Goal: Task Accomplishment & Management: Use online tool/utility

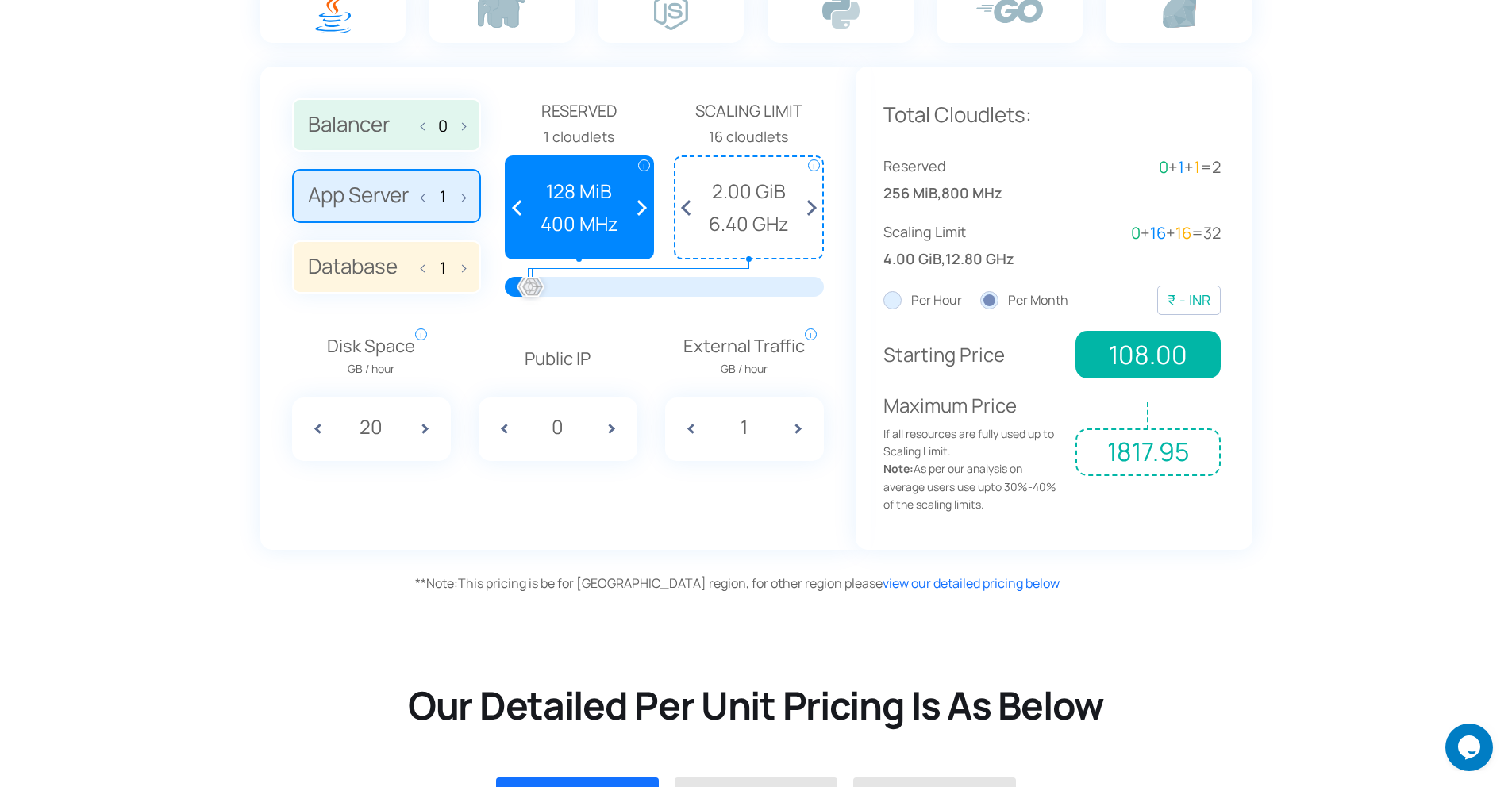
click at [425, 429] on span at bounding box center [430, 429] width 40 height 64
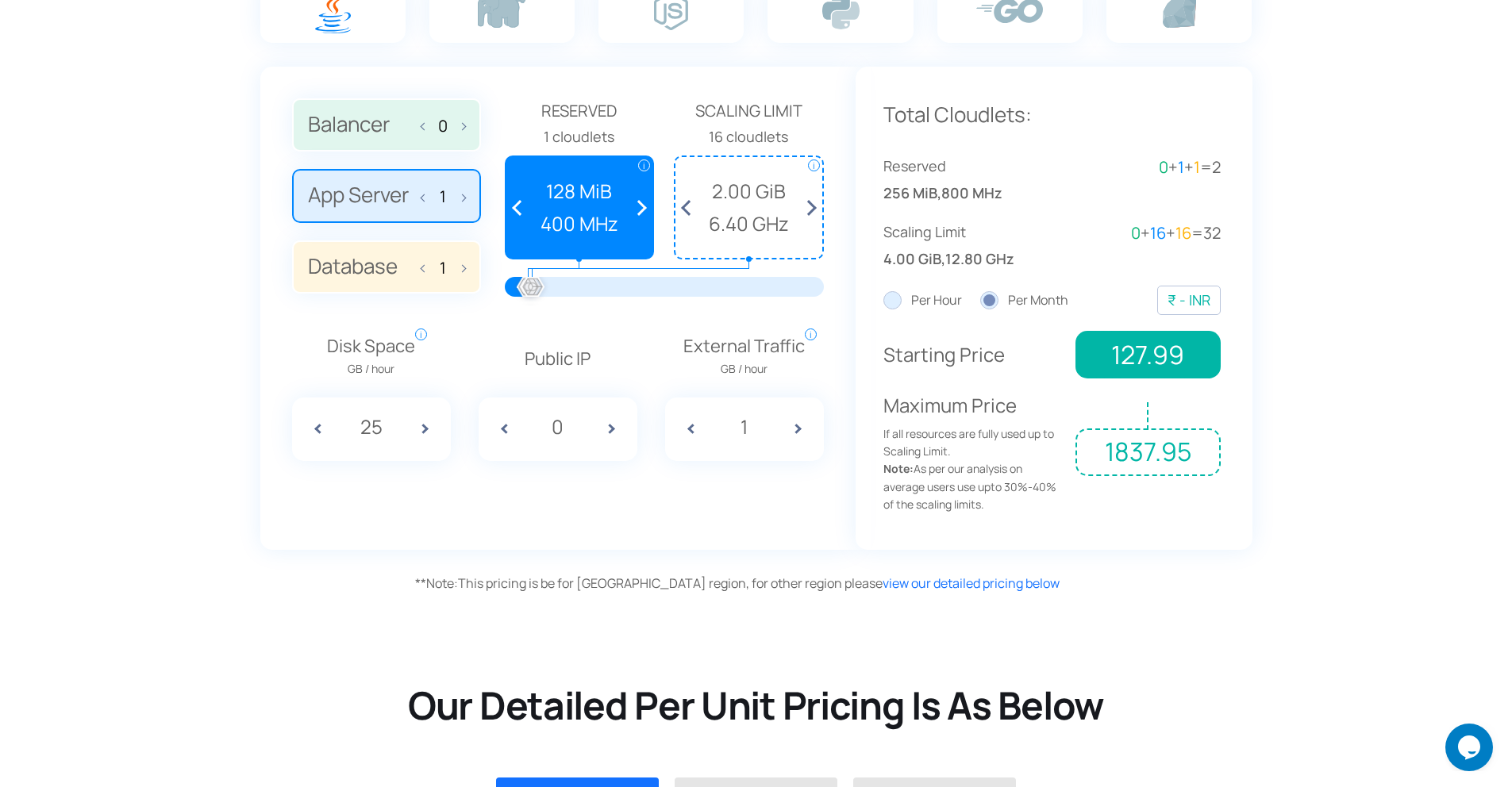
click at [425, 429] on span at bounding box center [430, 429] width 40 height 64
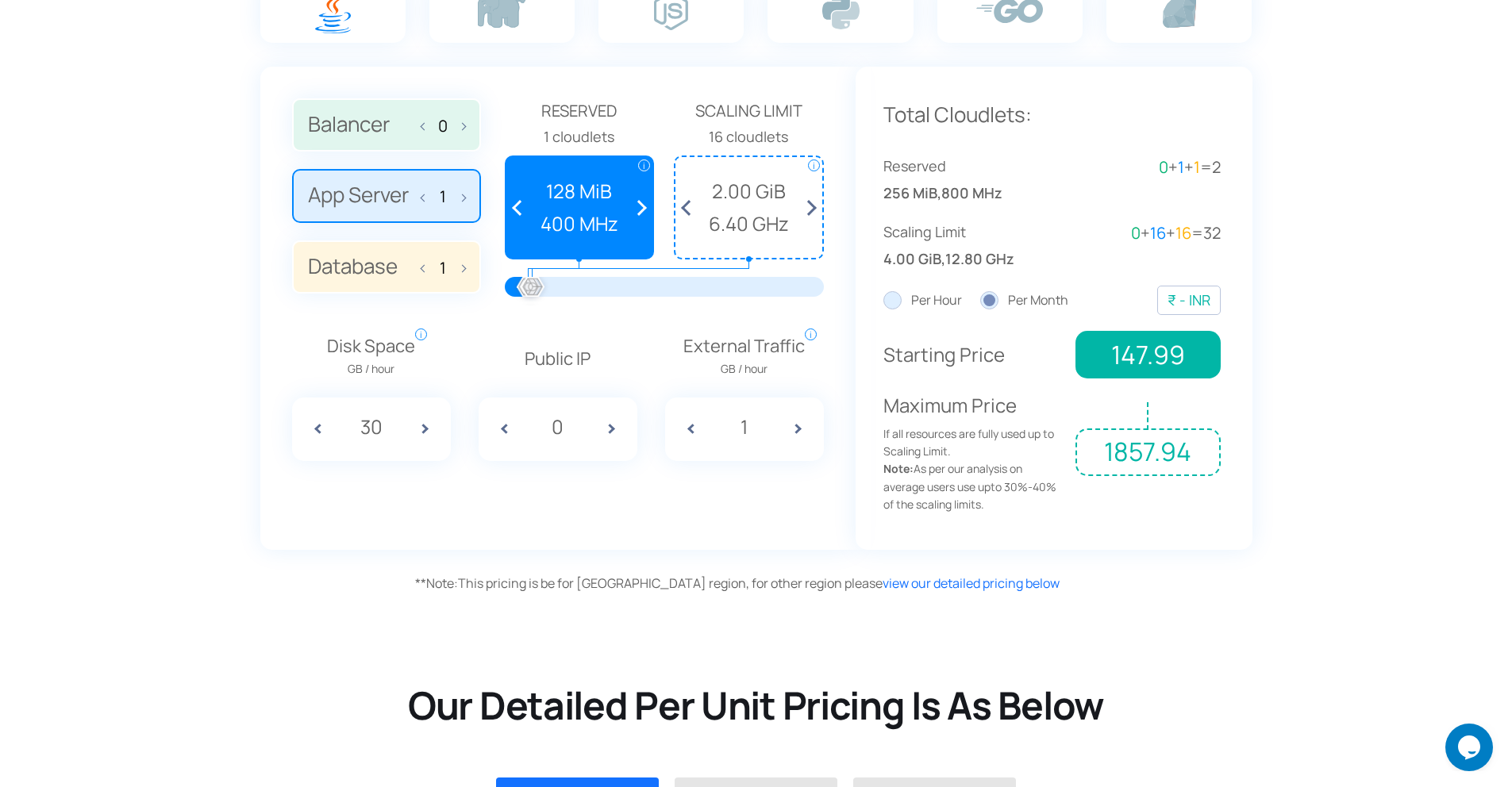
click at [425, 429] on span at bounding box center [430, 429] width 40 height 64
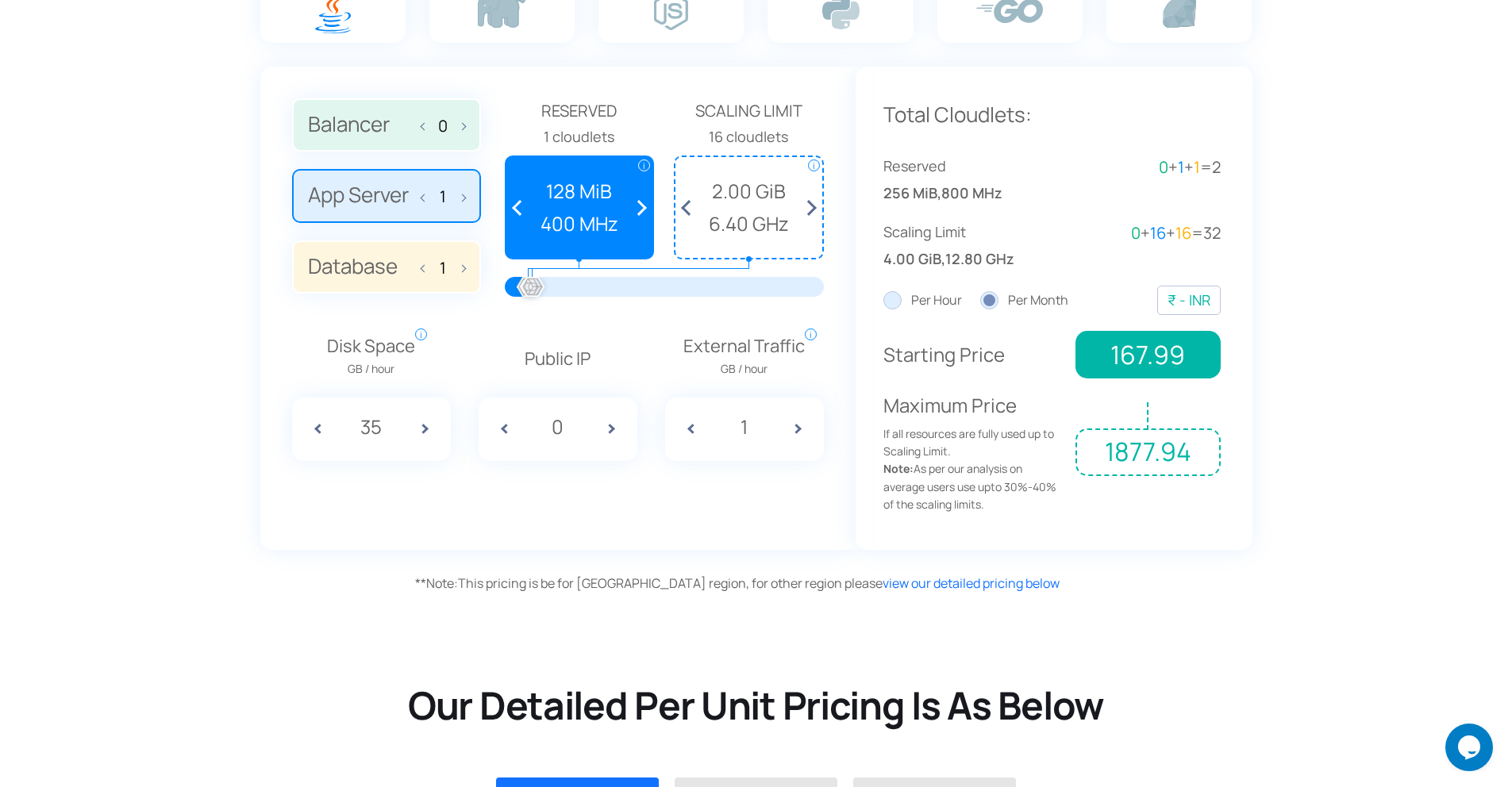
click at [425, 429] on span at bounding box center [430, 429] width 40 height 64
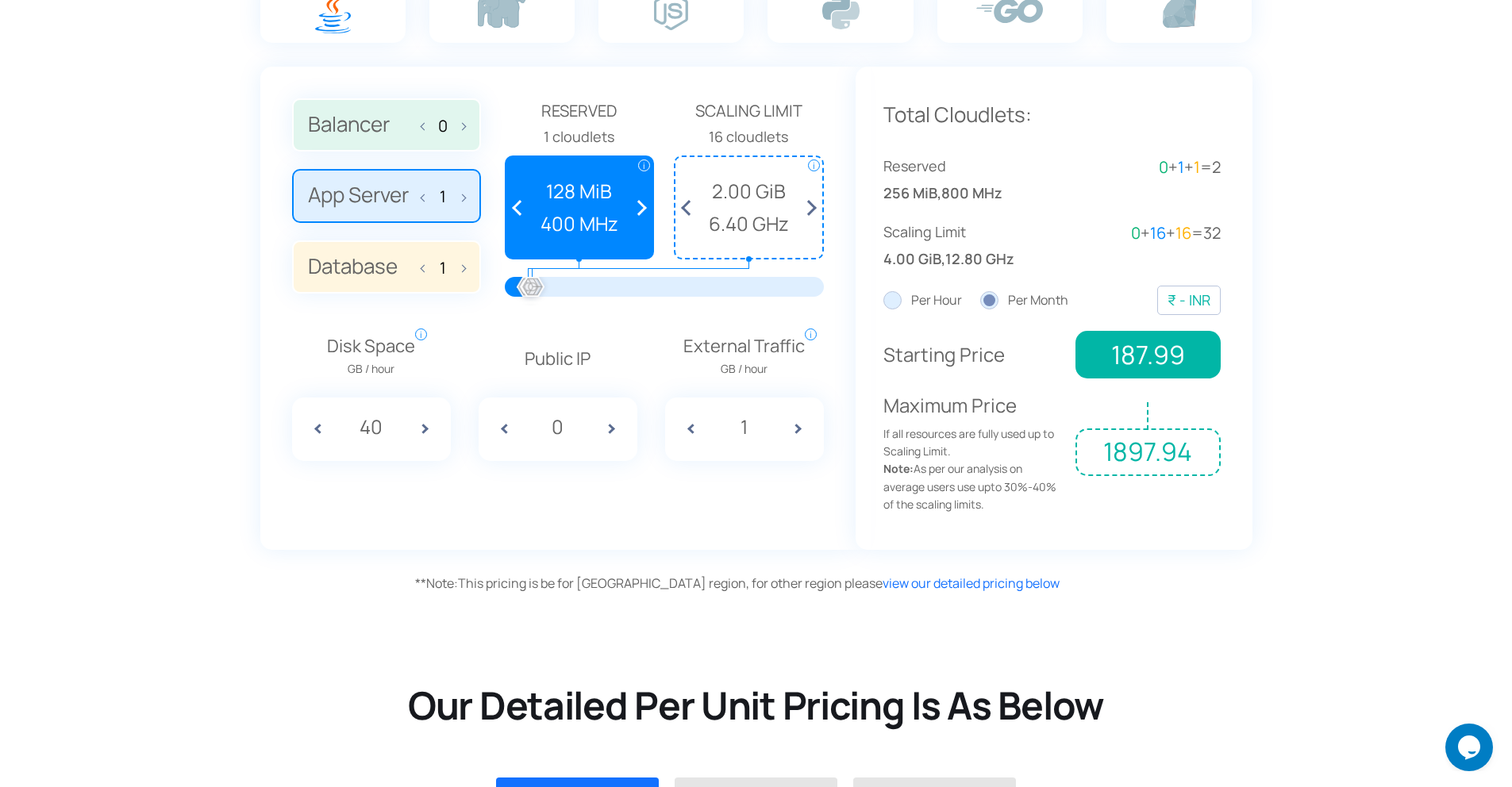
click at [425, 429] on span at bounding box center [430, 429] width 40 height 64
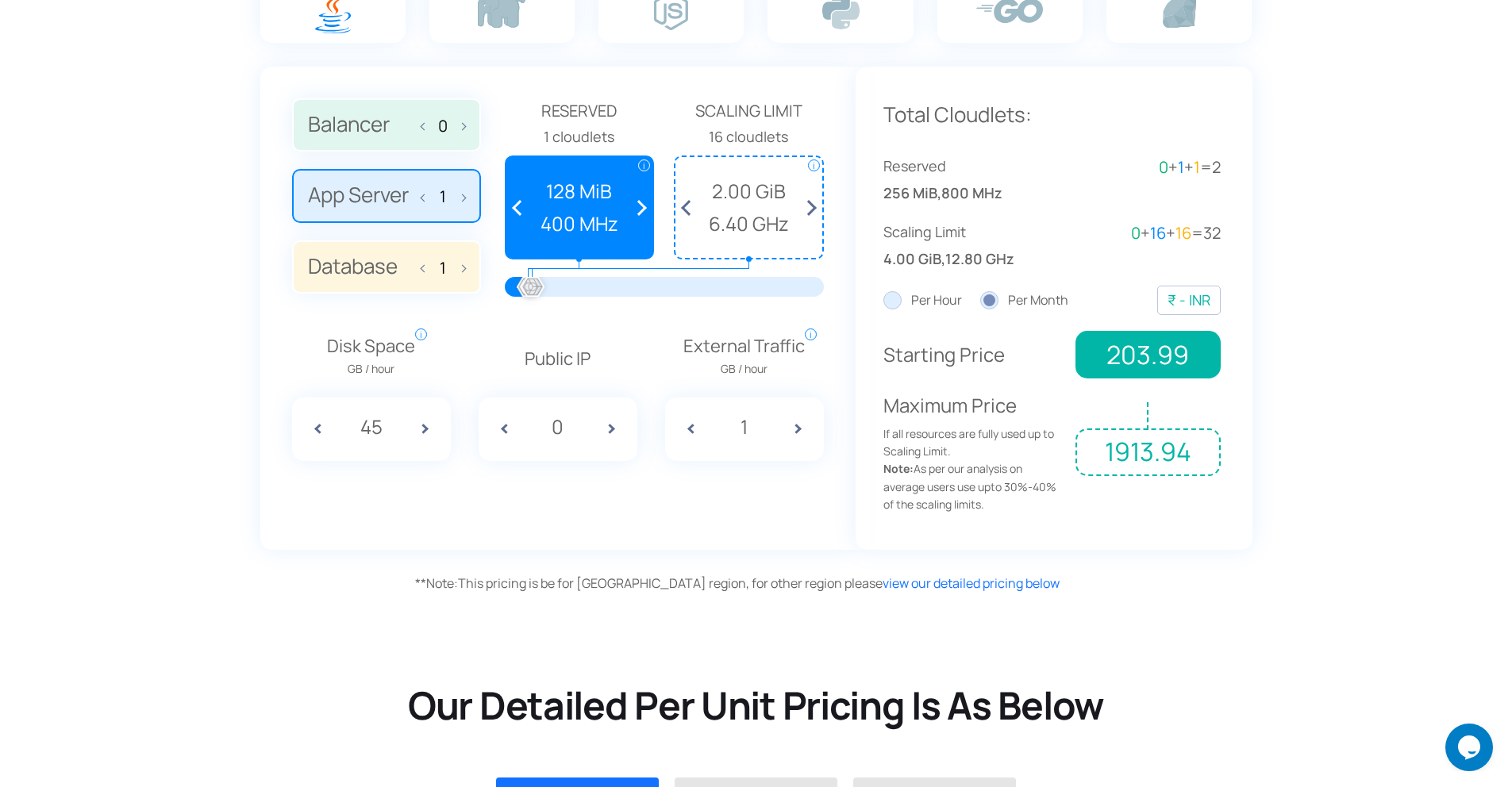
click at [425, 429] on span at bounding box center [430, 429] width 40 height 64
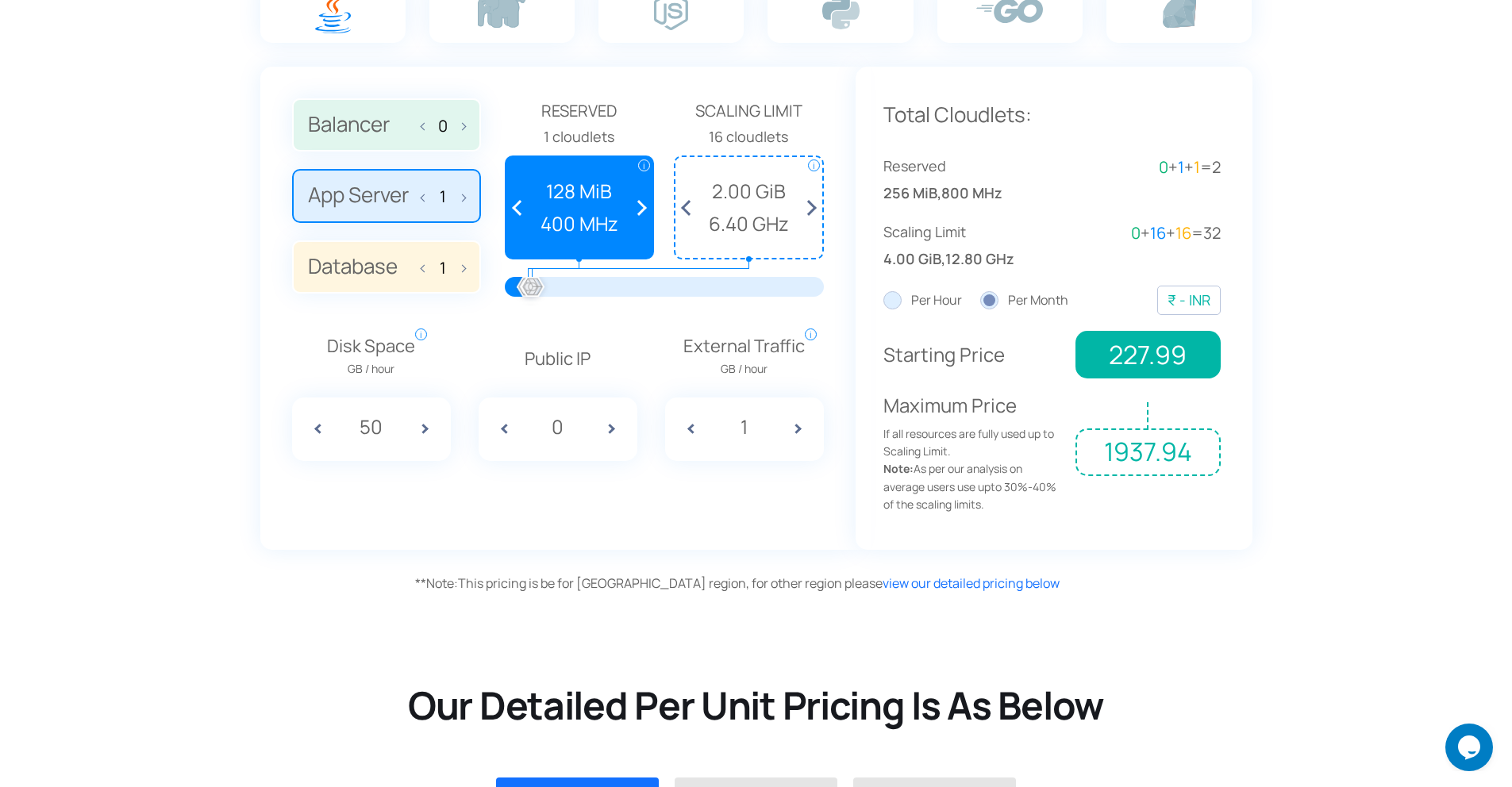
click at [425, 429] on span at bounding box center [430, 429] width 40 height 64
type input "51"
click at [797, 426] on span at bounding box center [803, 429] width 40 height 64
type input "2"
click at [761, 426] on input "2" at bounding box center [745, 426] width 59 height 30
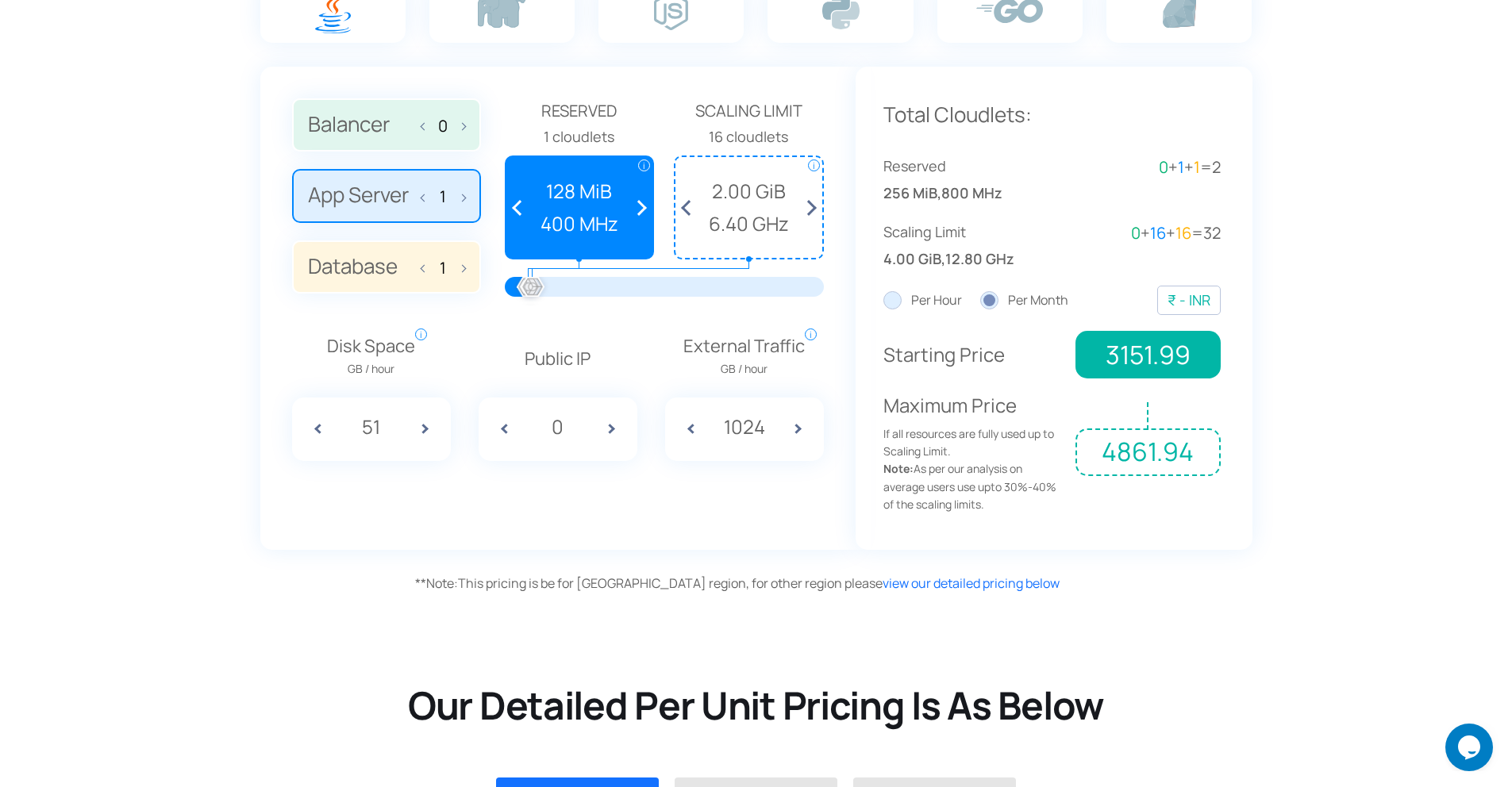
type input "1024"
click at [382, 427] on input "51" at bounding box center [371, 426] width 59 height 30
type input "5"
type input "1024"
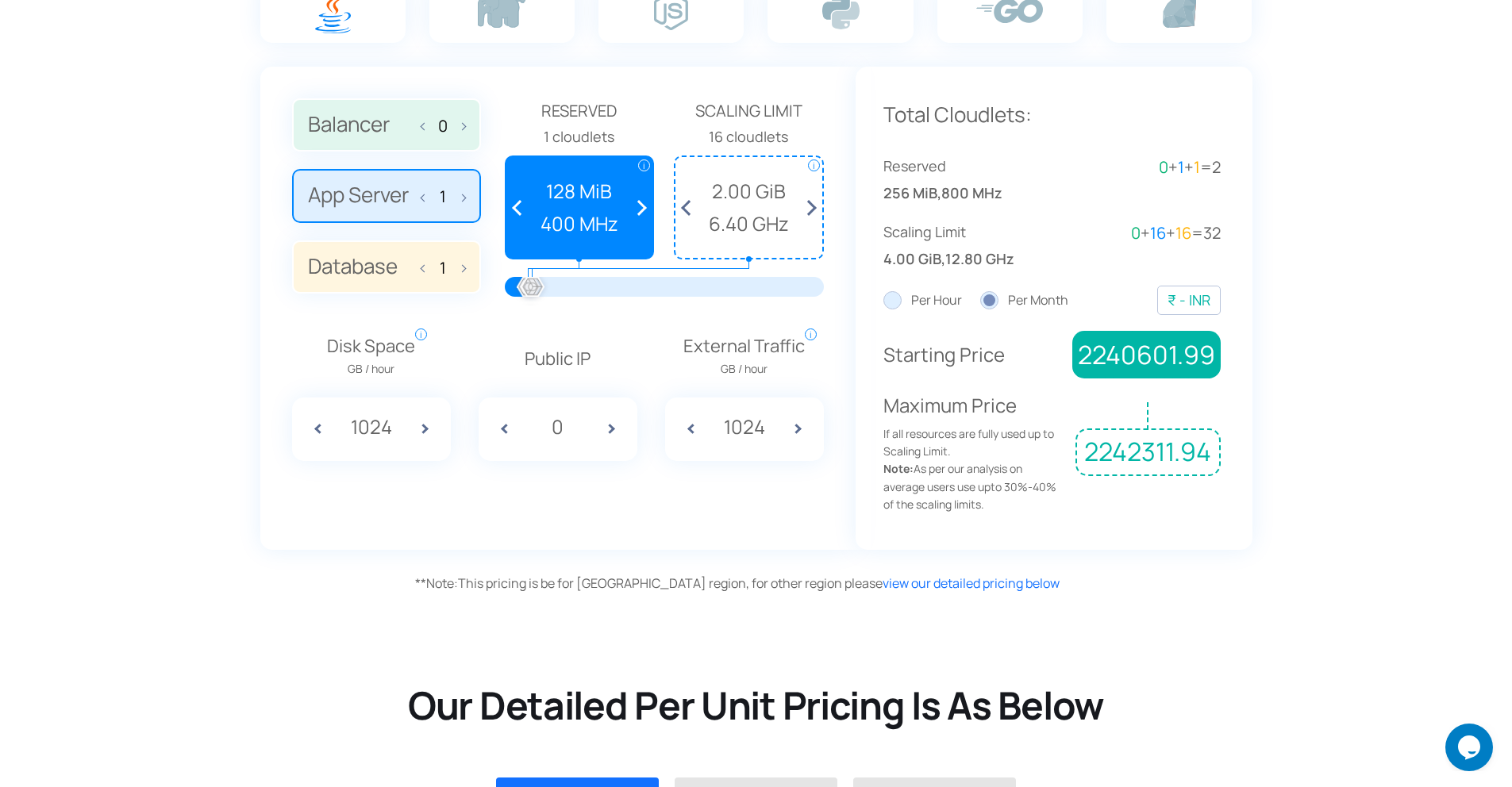
click at [488, 492] on div "Balancer 0 App Server 1 Database 1 Reserved 1 cloudlets i i" at bounding box center [558, 308] width 595 height 483
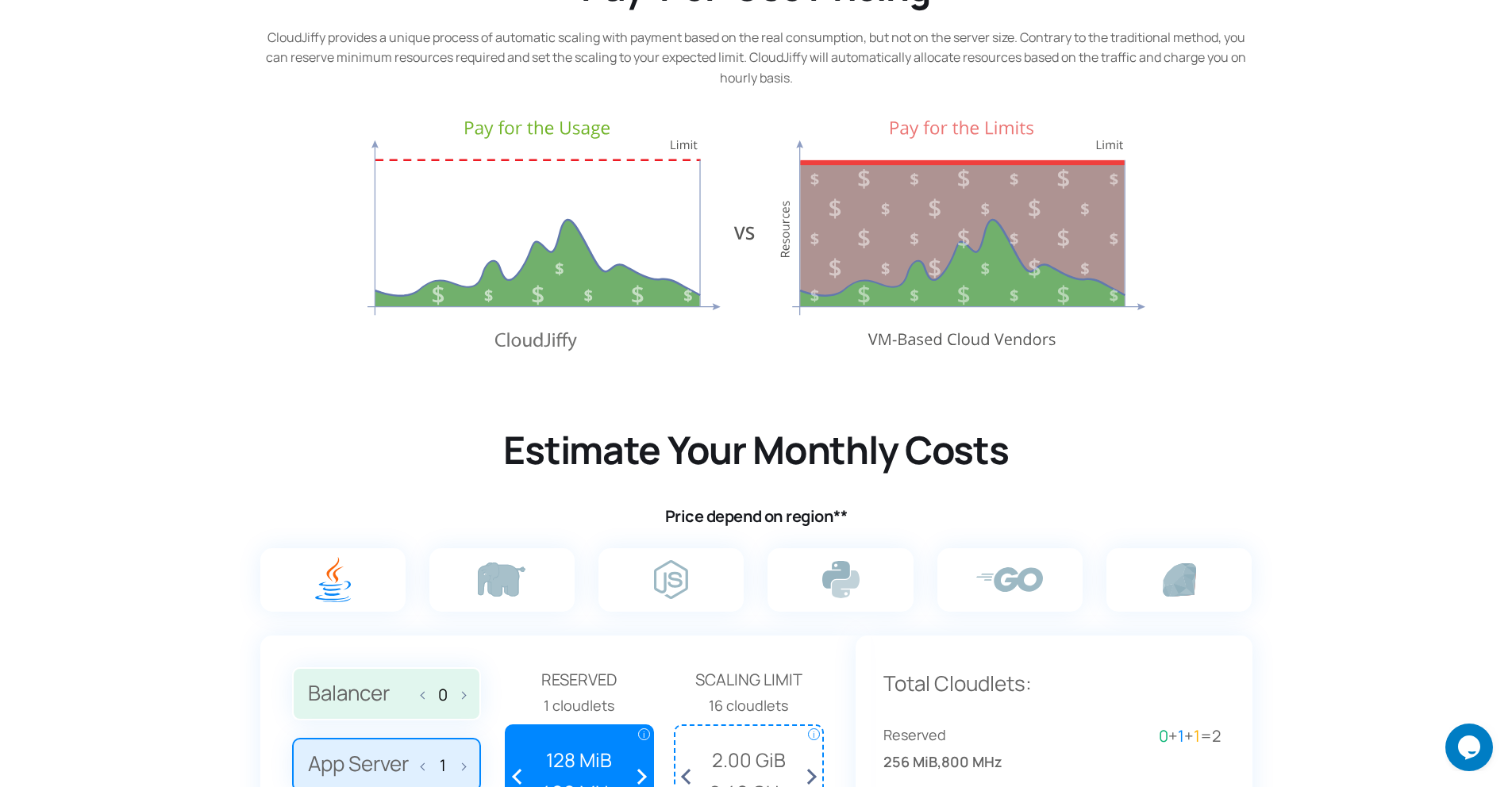
scroll to position [617, 0]
